Goal: Task Accomplishment & Management: Use online tool/utility

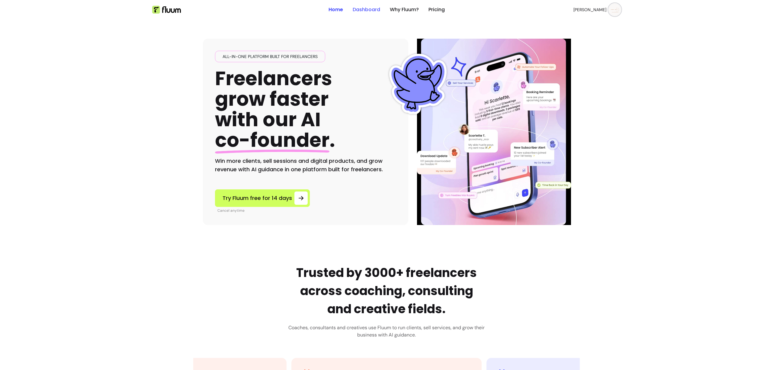
click at [359, 12] on link "Dashboard" at bounding box center [366, 9] width 27 height 7
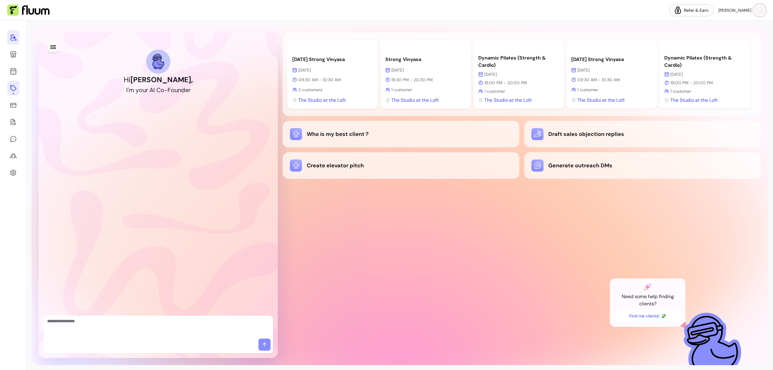
click at [11, 85] on icon at bounding box center [13, 88] width 7 height 7
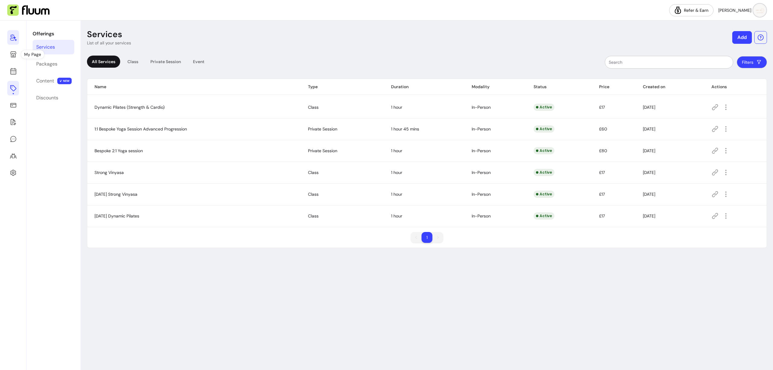
click at [13, 38] on icon at bounding box center [13, 37] width 7 height 7
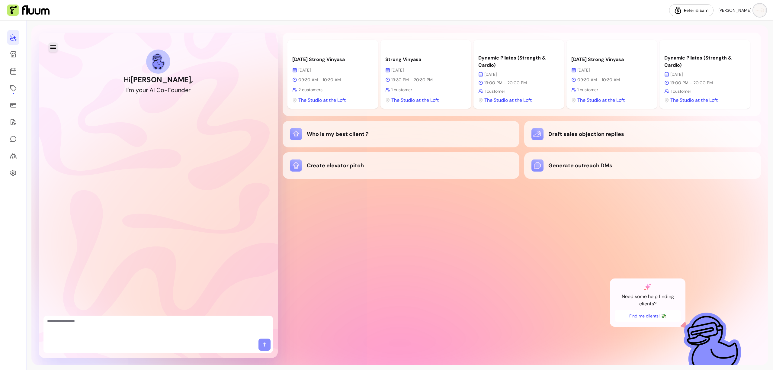
click at [56, 51] on button "button" at bounding box center [52, 46] width 9 height 9
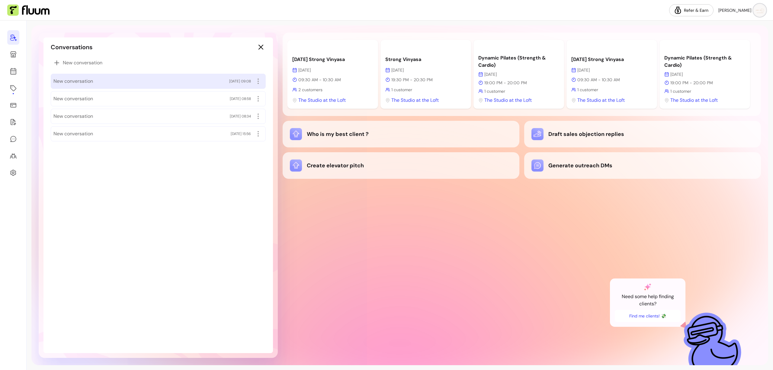
click at [83, 83] on span "New conversation" at bounding box center [73, 81] width 40 height 7
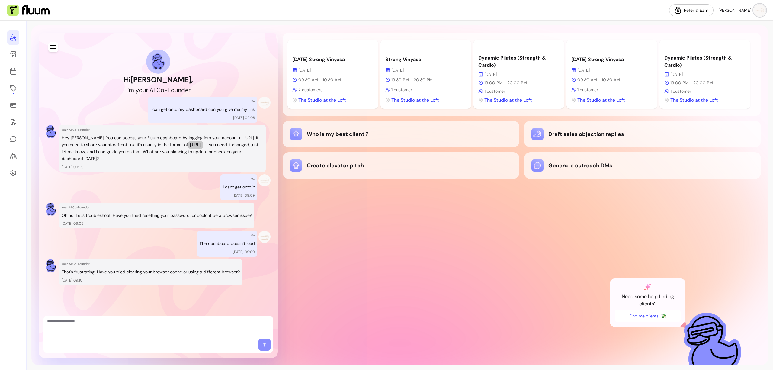
click at [761, 9] on img at bounding box center [760, 10] width 12 height 12
click at [724, 55] on span "Log Out" at bounding box center [738, 56] width 44 height 6
